Goal: Task Accomplishment & Management: Manage account settings

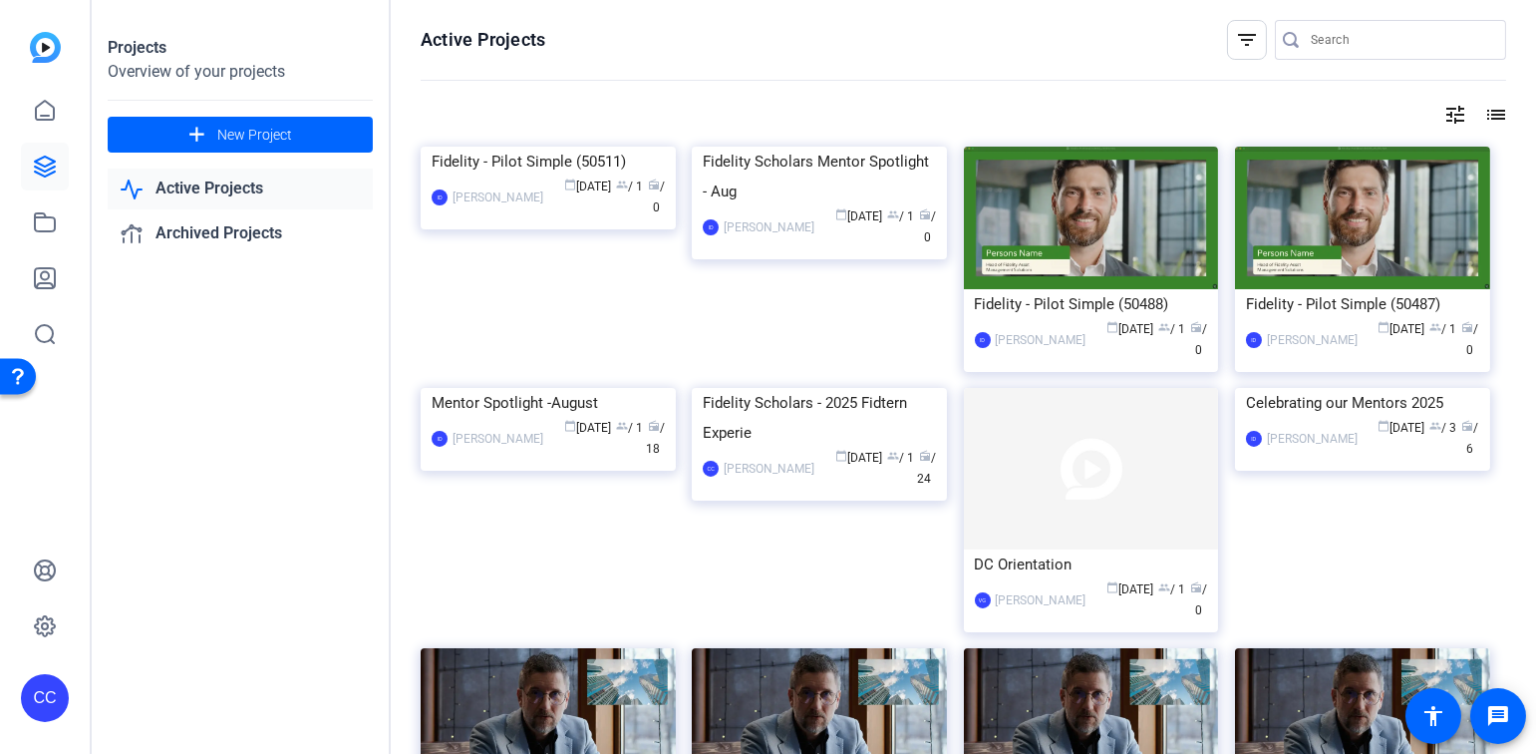
drag, startPoint x: 0, startPoint y: 0, endPoint x: 237, endPoint y: 191, distance: 304.8
click at [237, 191] on link "Active Projects" at bounding box center [240, 188] width 265 height 41
click at [1486, 113] on mat-icon "list" at bounding box center [1494, 115] width 24 height 24
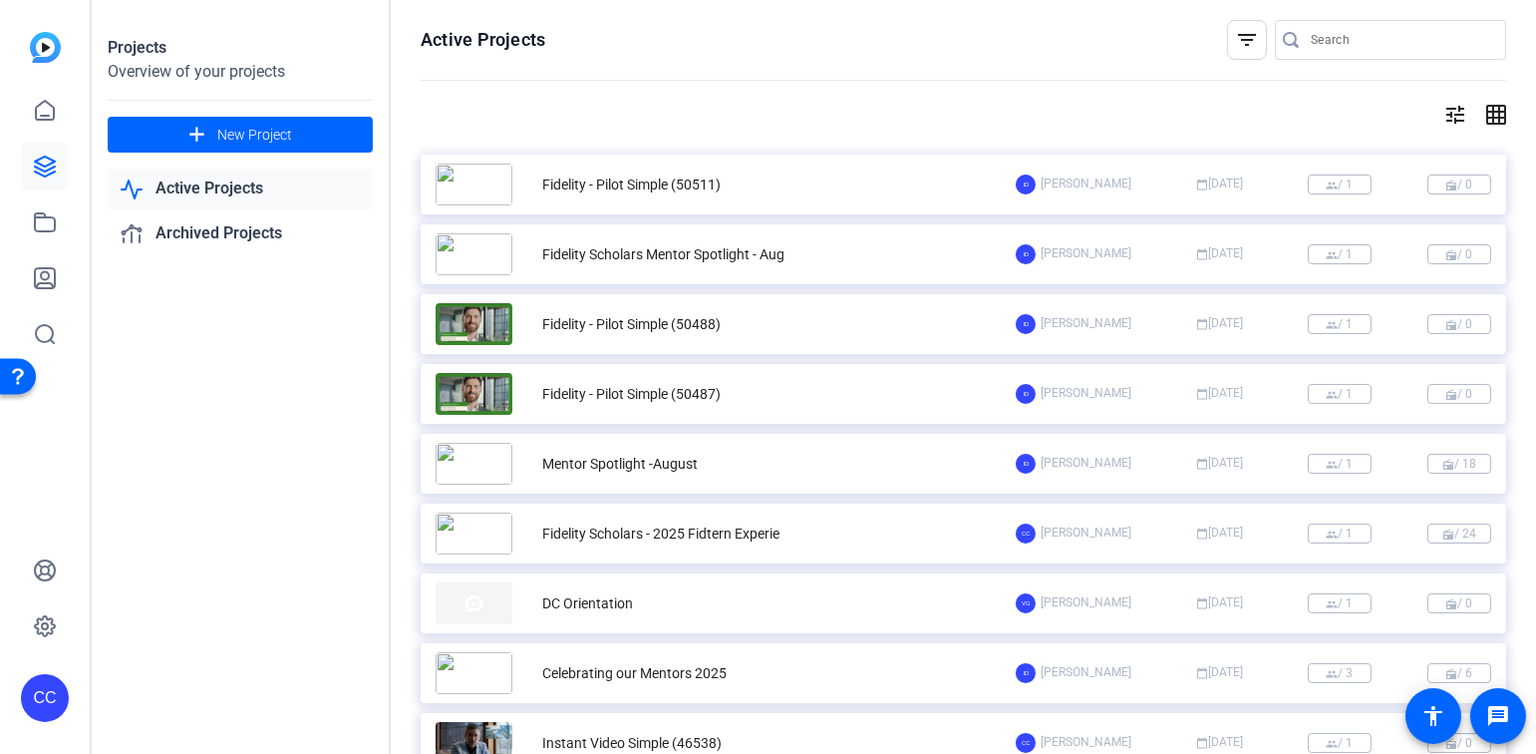
click at [231, 507] on div "Projects Overview of your projects add New Project Active Projects Archived Pro…" at bounding box center [241, 377] width 299 height 754
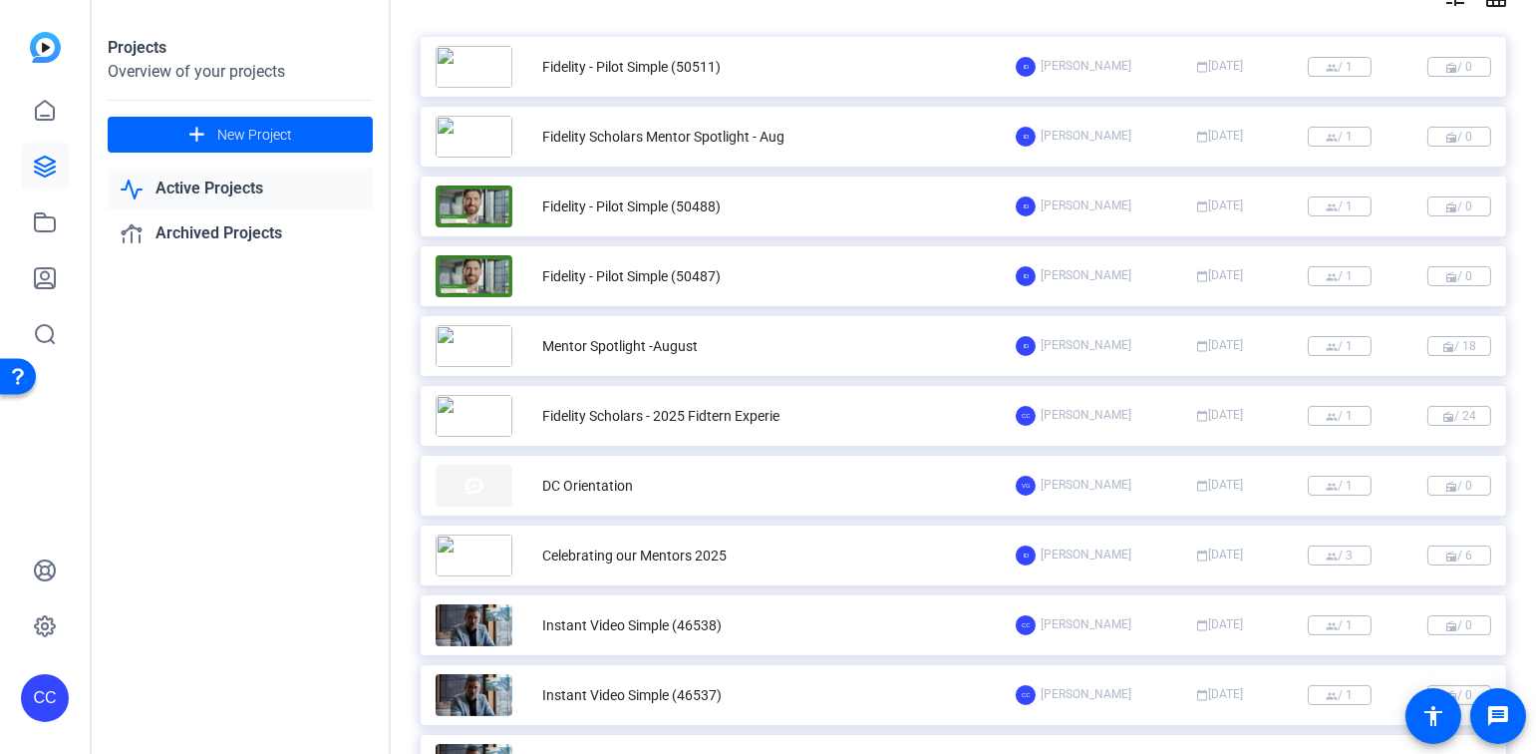
scroll to position [112, 0]
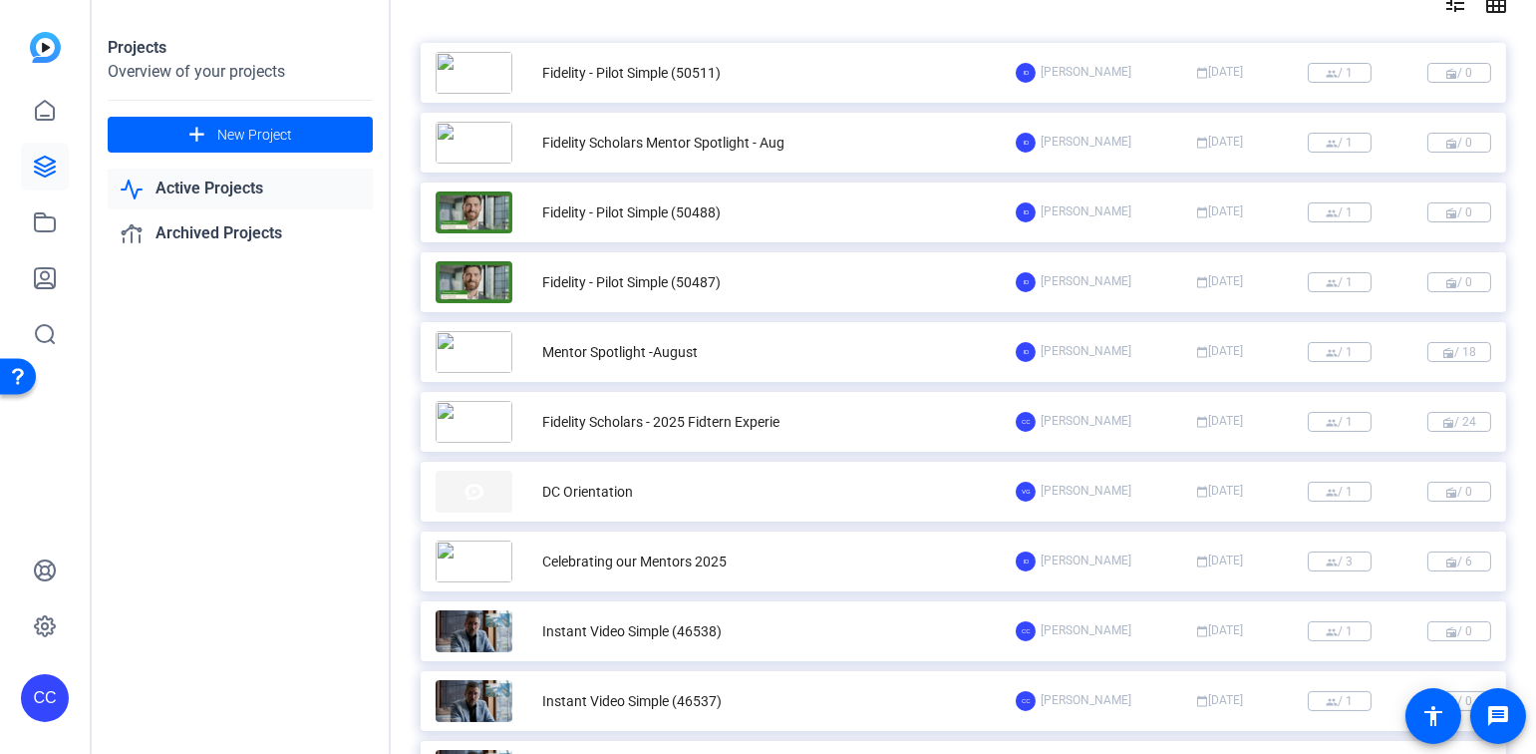
click at [743, 425] on div "Fidelity Scholars - 2025 Fidtern Experie" at bounding box center [660, 422] width 237 height 21
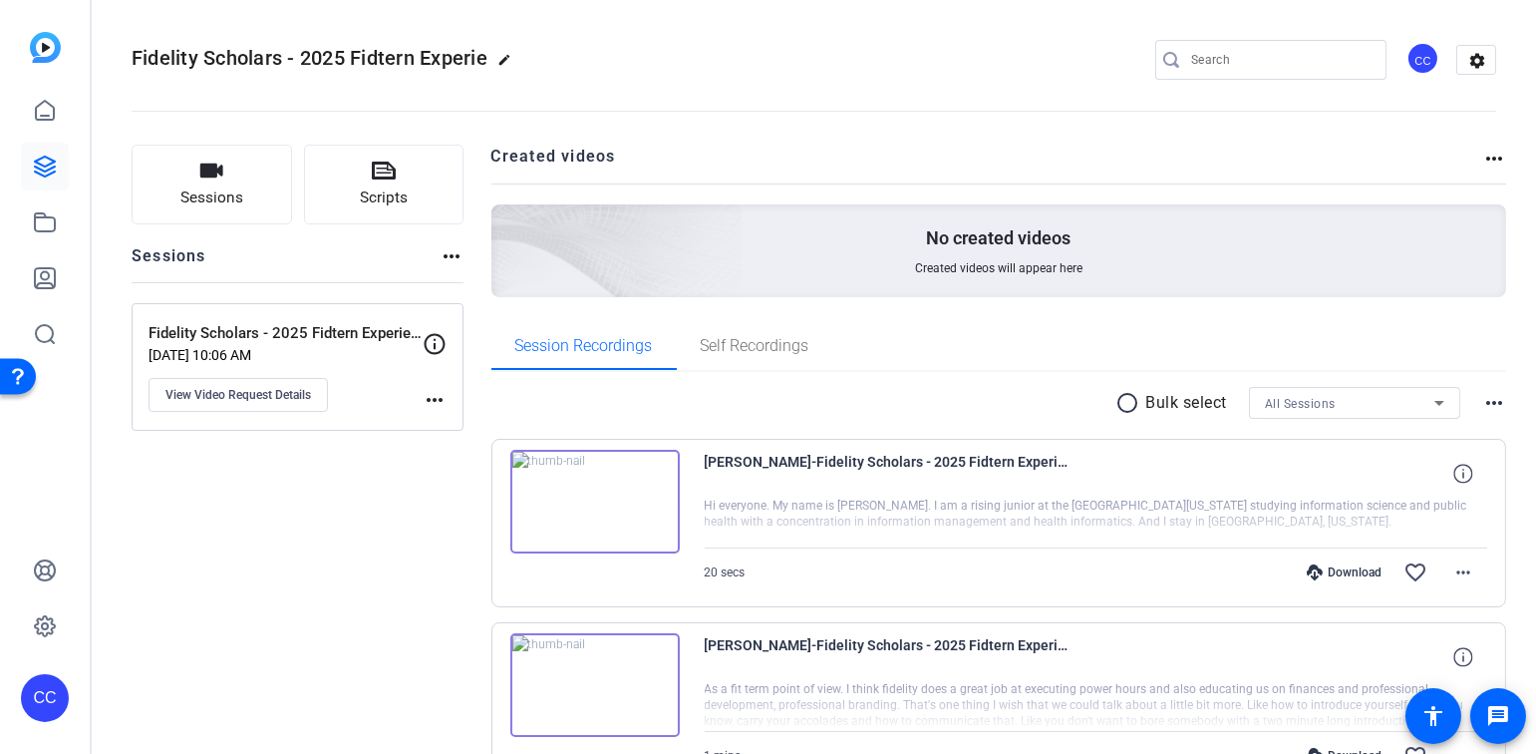
click at [1483, 395] on mat-icon "more_horiz" at bounding box center [1494, 403] width 24 height 24
click at [504, 59] on div at bounding box center [768, 377] width 1536 height 754
click at [503, 59] on mat-icon "edit" at bounding box center [509, 65] width 24 height 24
click at [527, 63] on div "Fidelity Scholars - 2025 Fidtern Experie check_circle clear CC settings" at bounding box center [814, 60] width 1365 height 30
click at [303, 59] on span "check_circle" at bounding box center [311, 60] width 24 height 24
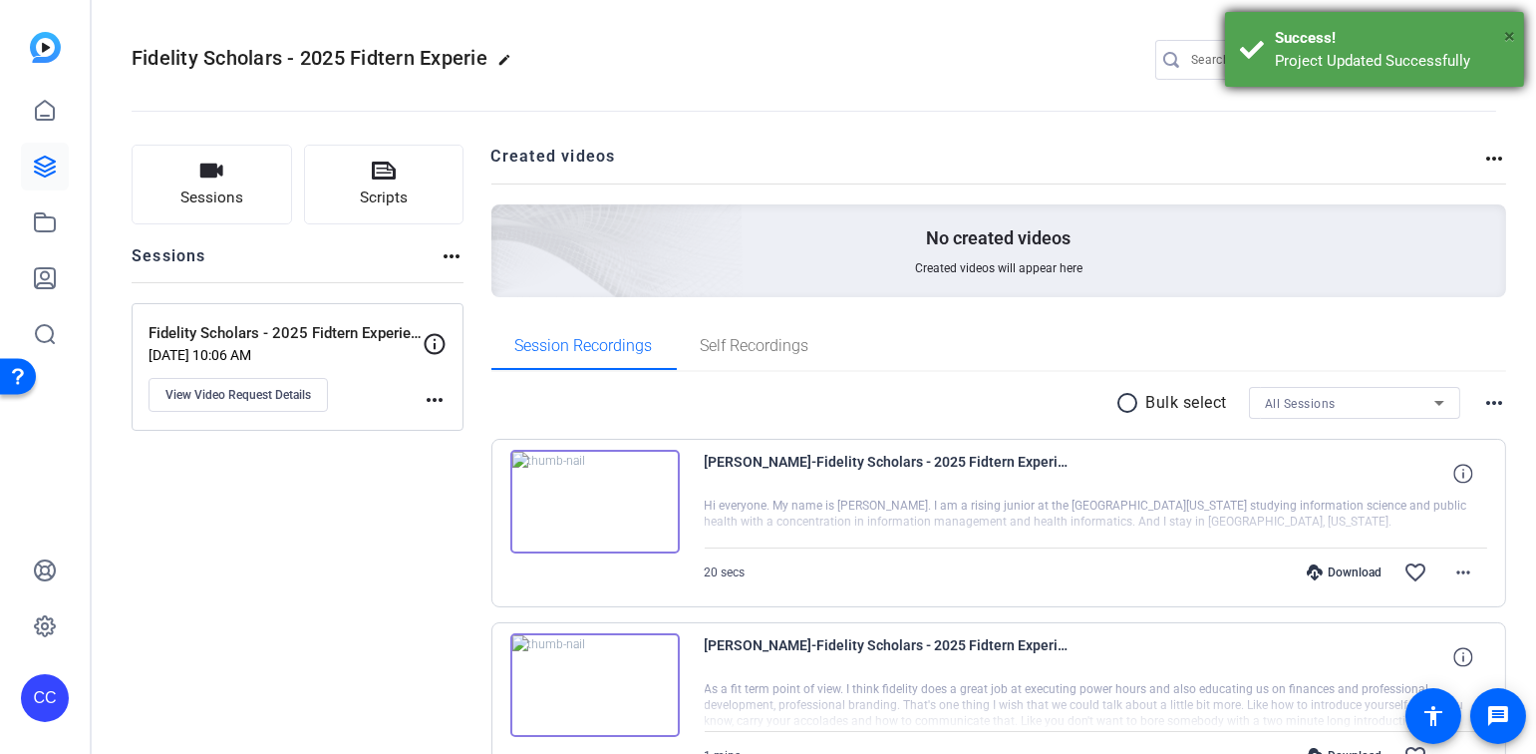
click at [1508, 34] on span "×" at bounding box center [1509, 36] width 11 height 24
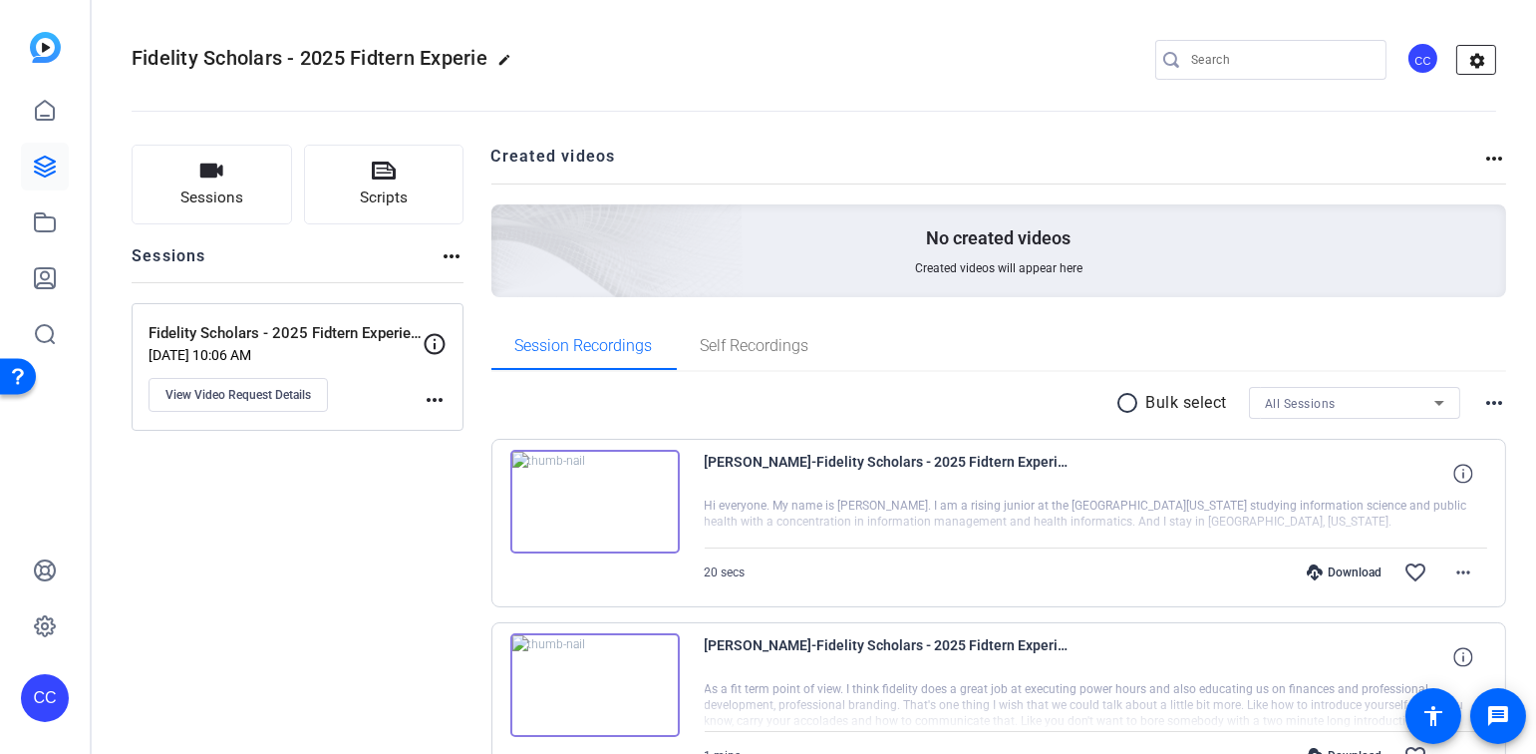
click at [1467, 57] on mat-icon "settings" at bounding box center [1477, 61] width 40 height 30
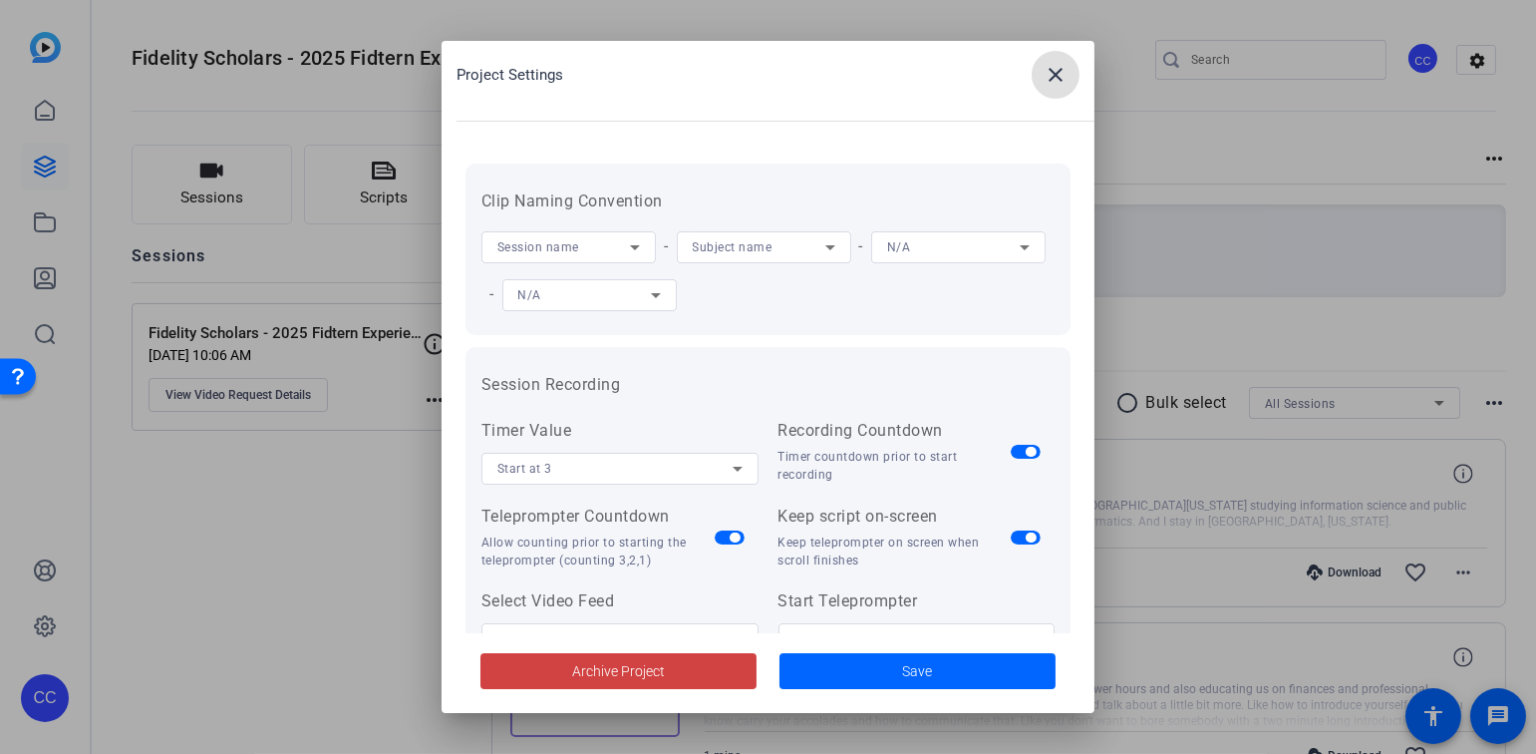
click at [1058, 74] on mat-icon "close" at bounding box center [1056, 75] width 24 height 24
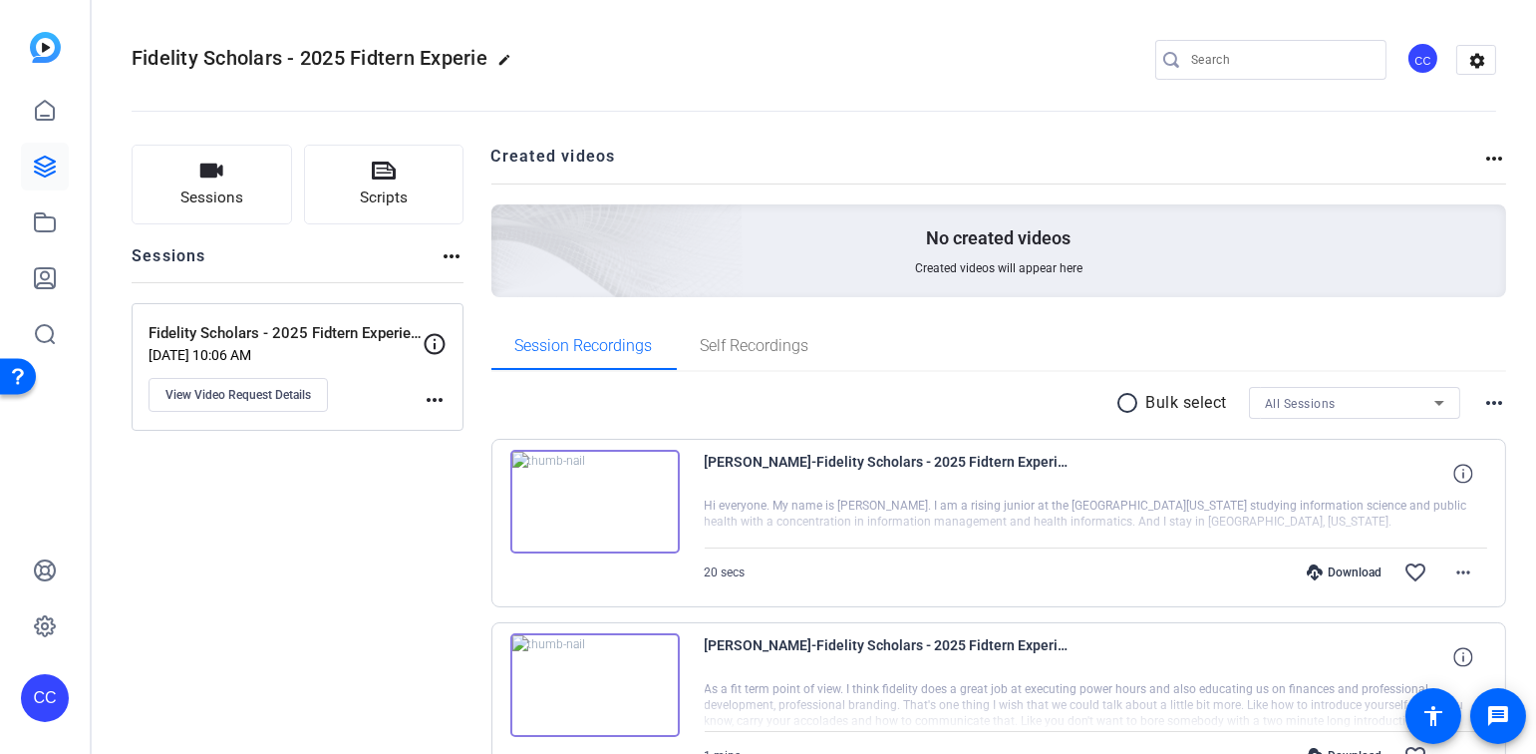
click at [428, 395] on mat-icon "more_horiz" at bounding box center [435, 400] width 24 height 24
click at [276, 397] on div at bounding box center [768, 377] width 1536 height 754
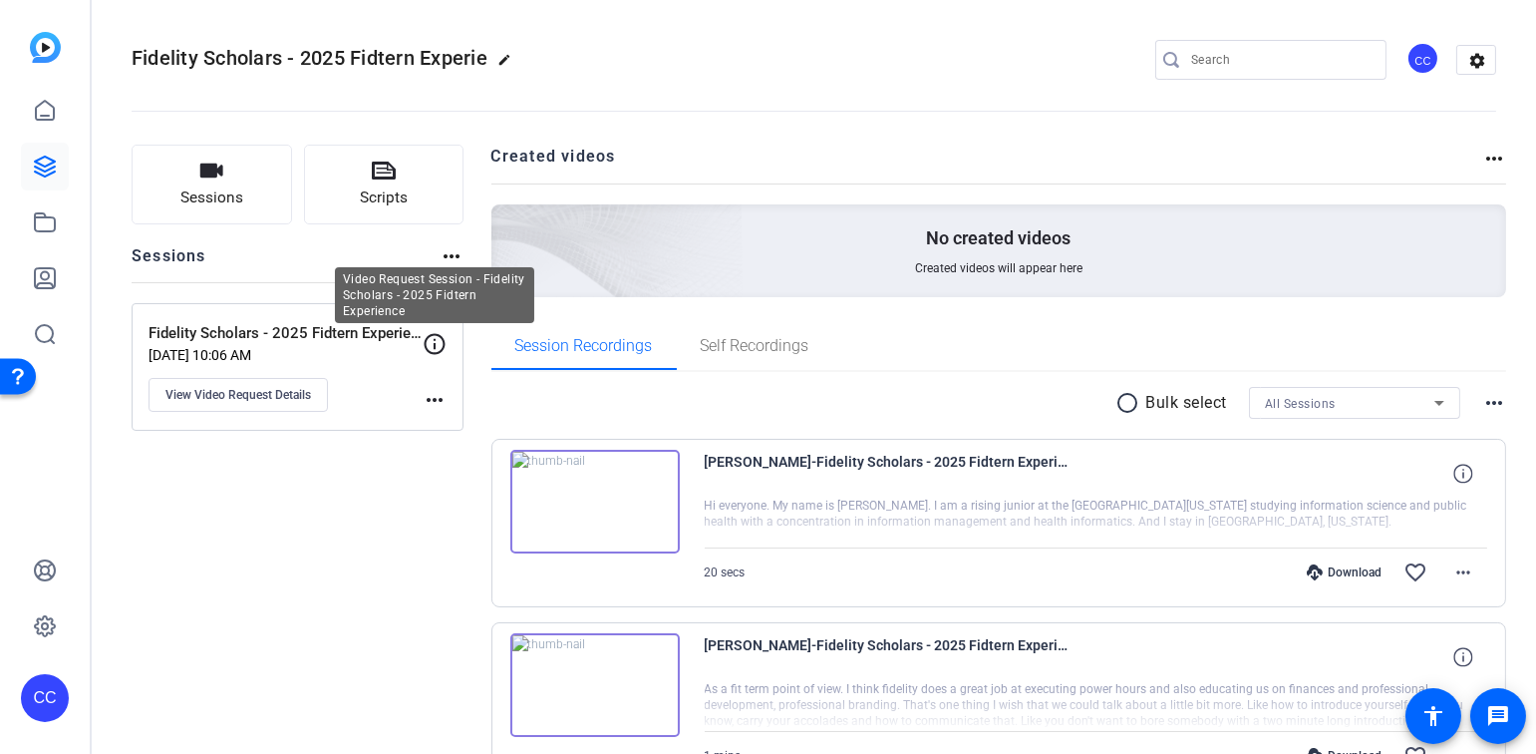
click at [438, 341] on icon at bounding box center [435, 344] width 24 height 24
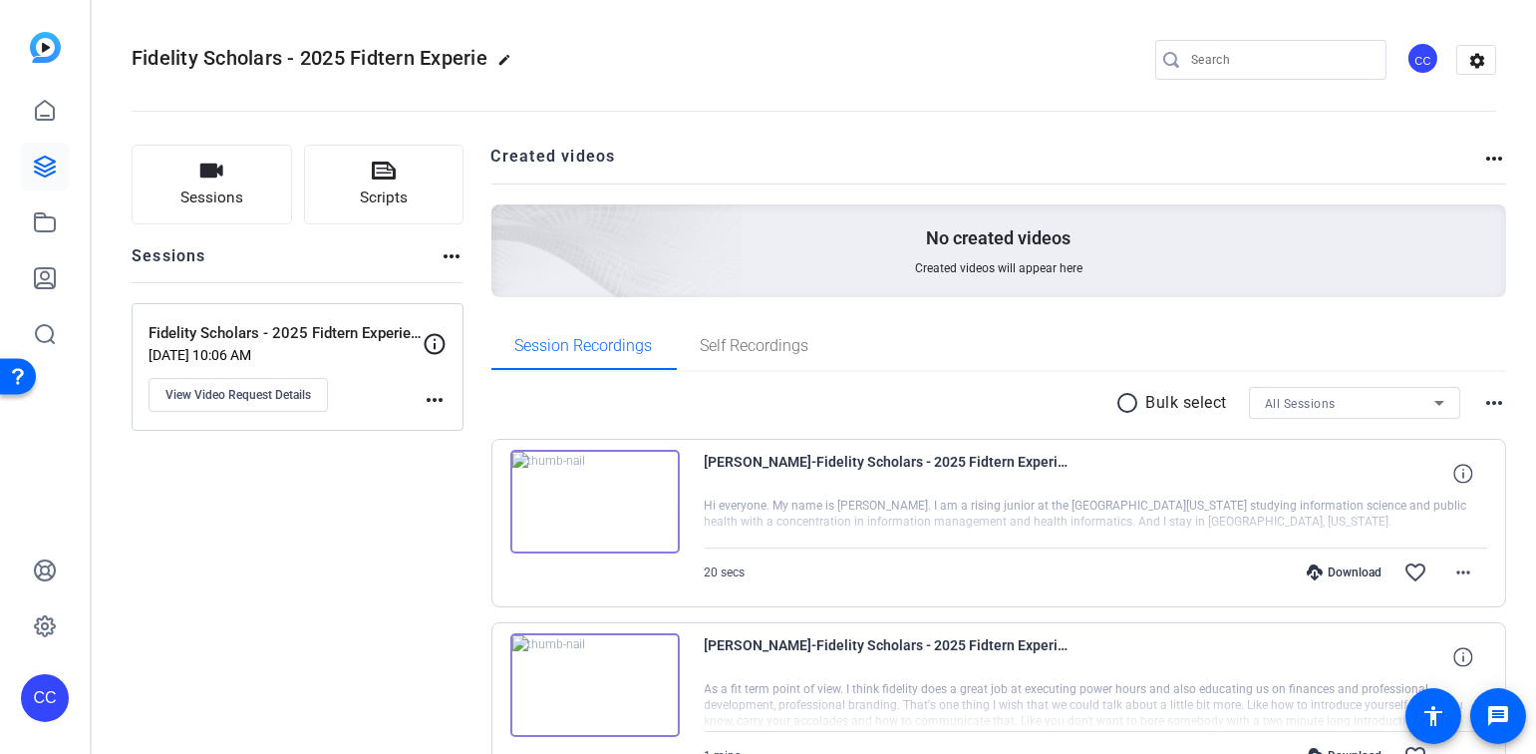
click at [436, 343] on icon at bounding box center [435, 344] width 24 height 24
